Goal: Transaction & Acquisition: Download file/media

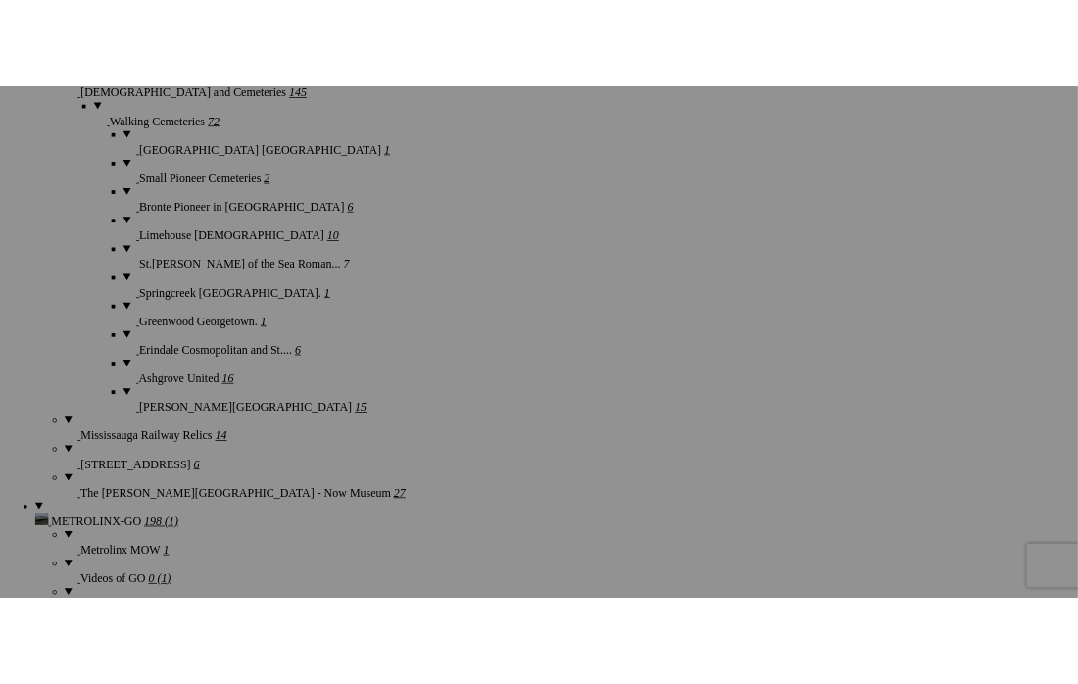
scroll to position [4288, 0]
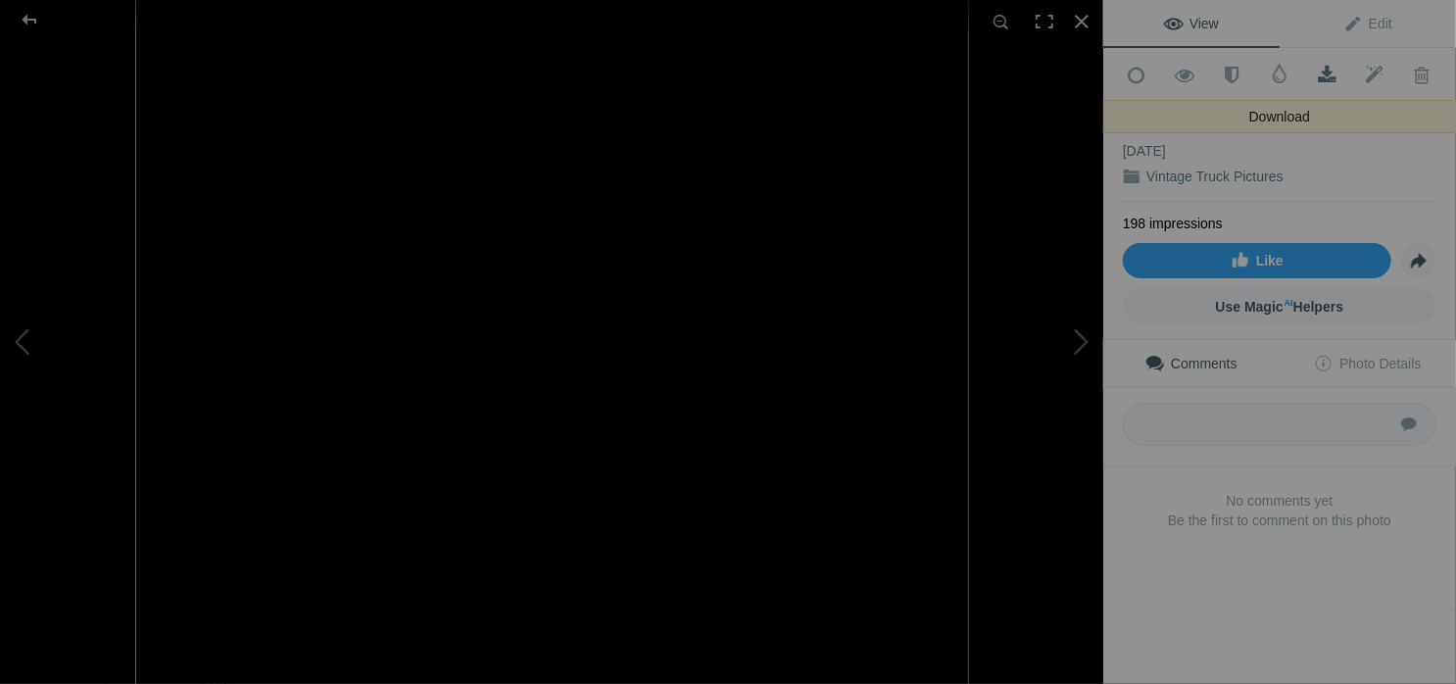
click at [1325, 69] on span at bounding box center [1327, 76] width 48 height 20
